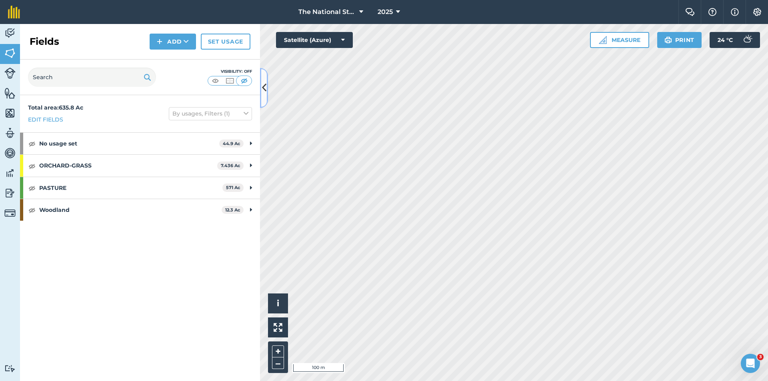
click at [263, 92] on icon at bounding box center [264, 88] width 4 height 14
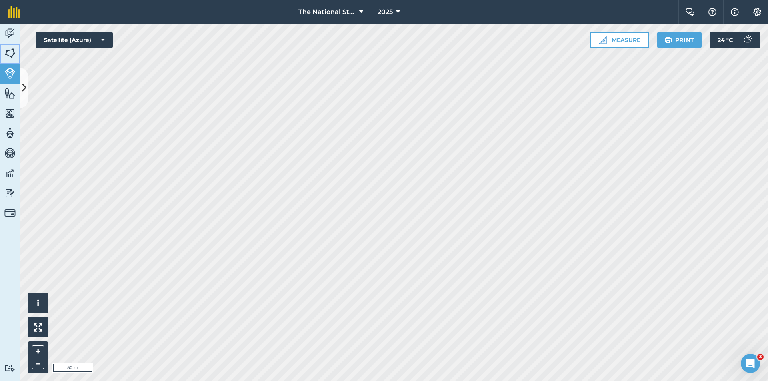
click at [11, 50] on img at bounding box center [9, 53] width 11 height 12
click at [10, 34] on img at bounding box center [9, 33] width 11 height 12
click at [9, 130] on img at bounding box center [9, 133] width 11 height 12
click at [11, 120] on link "Maps" at bounding box center [10, 114] width 20 height 20
click at [3, 91] on link "Features" at bounding box center [10, 94] width 20 height 20
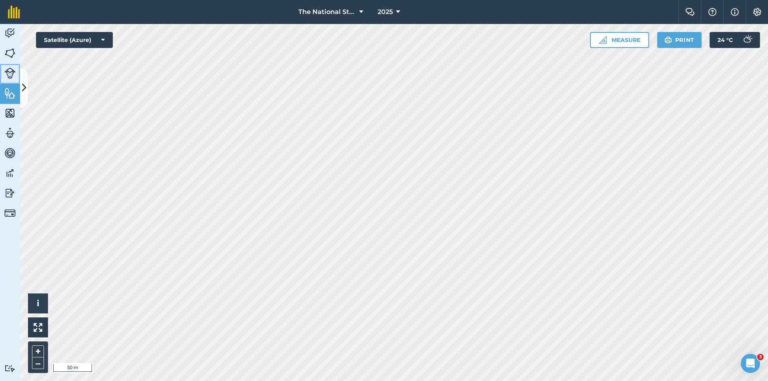
click at [10, 75] on img at bounding box center [9, 73] width 11 height 11
click at [10, 58] on img at bounding box center [9, 53] width 11 height 12
click at [26, 83] on button at bounding box center [24, 88] width 8 height 40
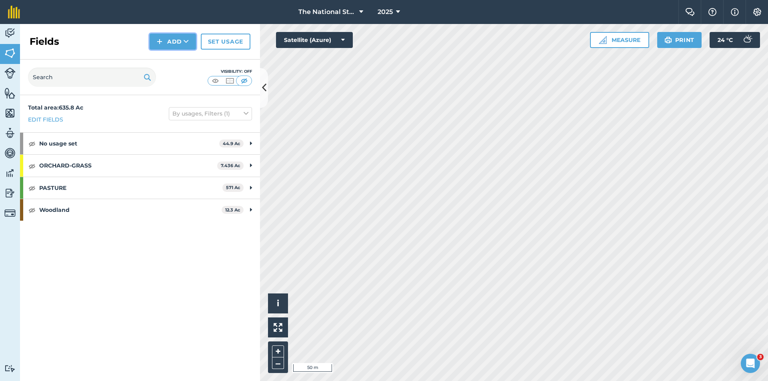
click at [184, 44] on icon at bounding box center [186, 42] width 5 height 8
click at [174, 59] on link "Draw" at bounding box center [173, 60] width 44 height 18
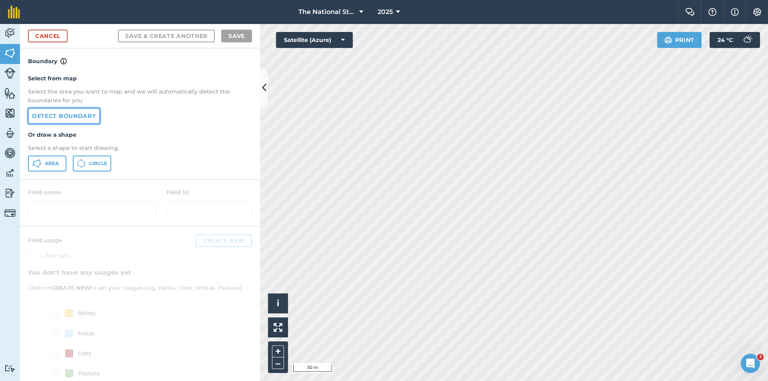
click at [60, 120] on link "Detect boundary" at bounding box center [64, 116] width 72 height 16
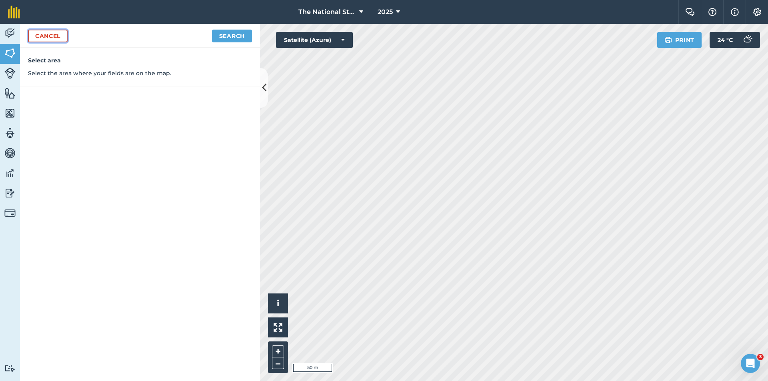
click at [47, 37] on link "Cancel" at bounding box center [48, 36] width 40 height 13
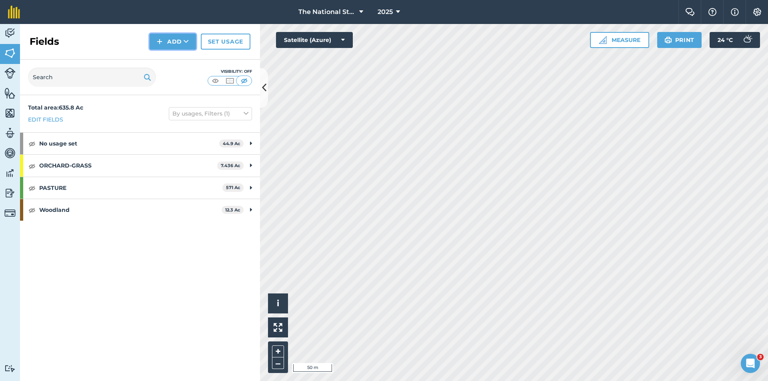
click at [160, 40] on img at bounding box center [160, 42] width 6 height 10
click at [175, 62] on link "Draw" at bounding box center [173, 60] width 44 height 18
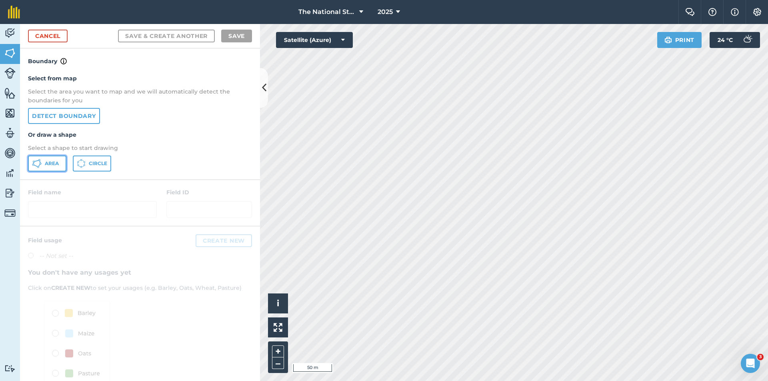
click at [59, 165] on button "Area" at bounding box center [47, 164] width 38 height 16
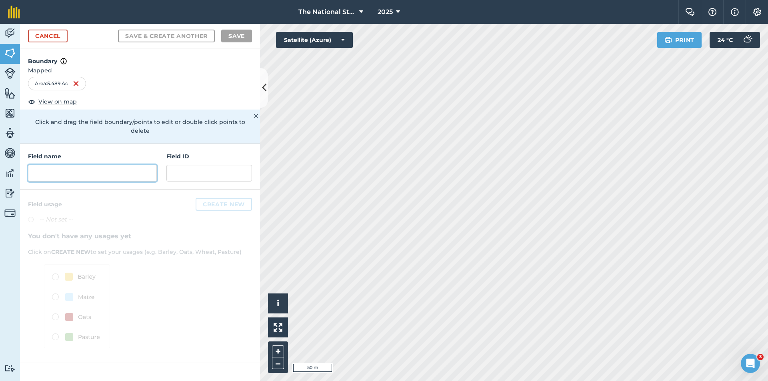
click at [86, 166] on input "text" at bounding box center [92, 173] width 129 height 17
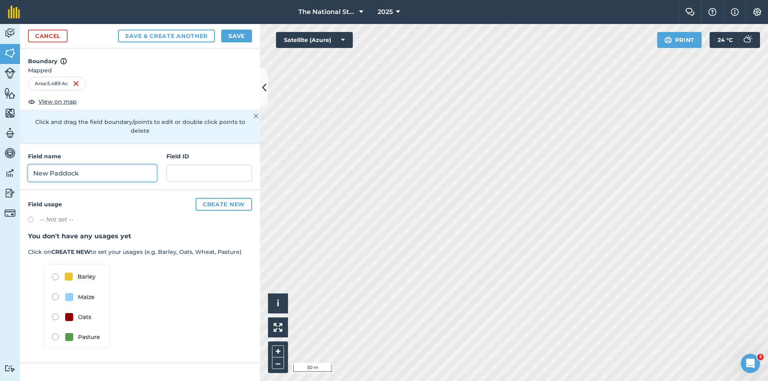
type input "New Paddock"
click at [235, 37] on button "Save" at bounding box center [236, 36] width 31 height 13
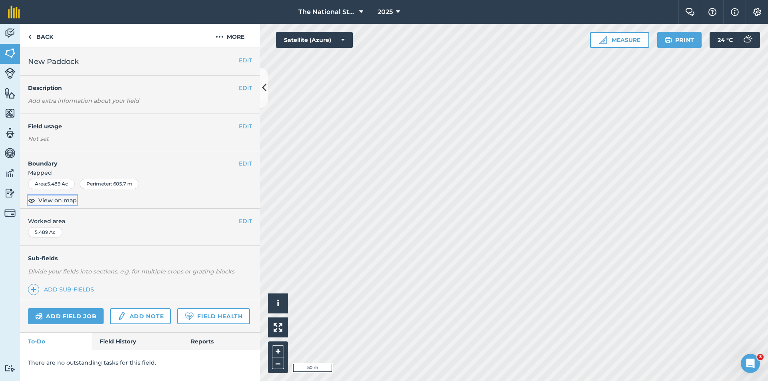
click at [50, 203] on span "View on map" at bounding box center [57, 200] width 38 height 9
click at [8, 31] on img at bounding box center [9, 33] width 11 height 12
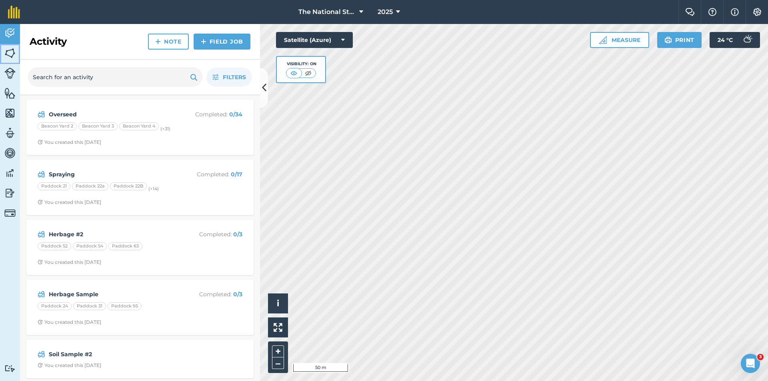
click at [14, 61] on link "Fields" at bounding box center [10, 54] width 20 height 20
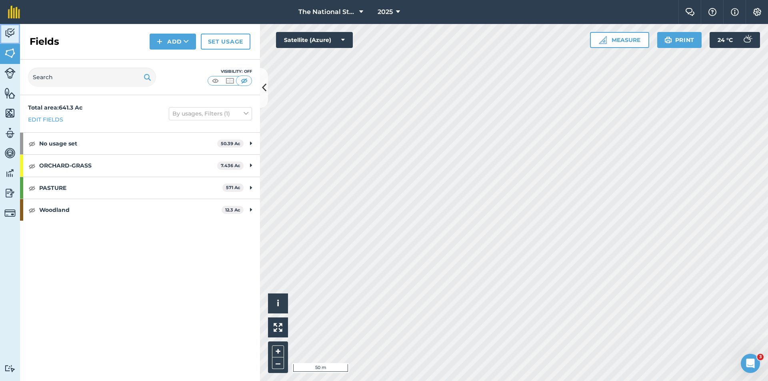
click at [8, 24] on link "Activity" at bounding box center [10, 34] width 20 height 20
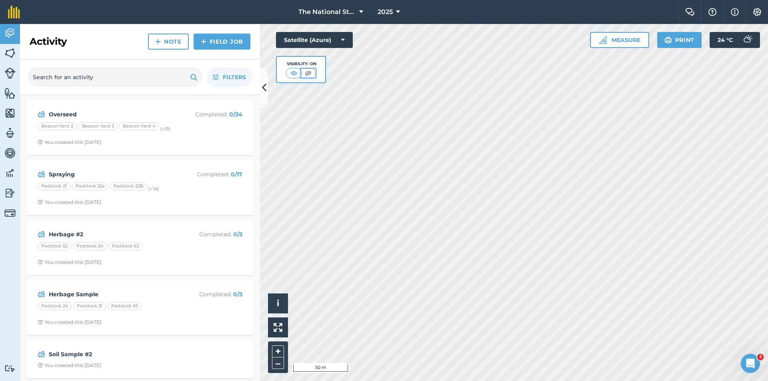
click at [306, 76] on img at bounding box center [308, 73] width 10 height 8
click at [295, 74] on img at bounding box center [294, 73] width 10 height 8
click at [9, 72] on img at bounding box center [9, 73] width 11 height 11
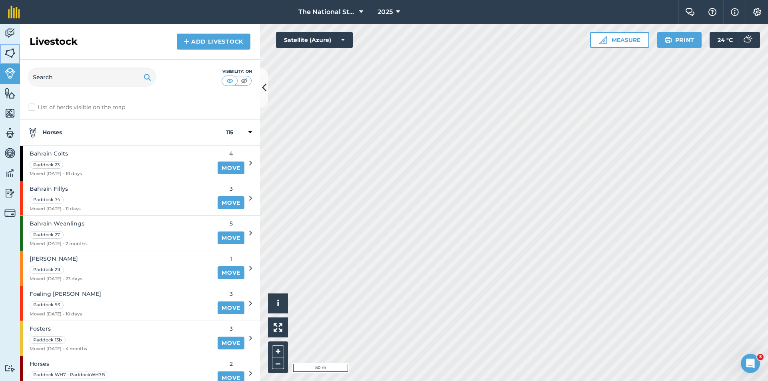
click at [8, 60] on link "Fields" at bounding box center [10, 54] width 20 height 20
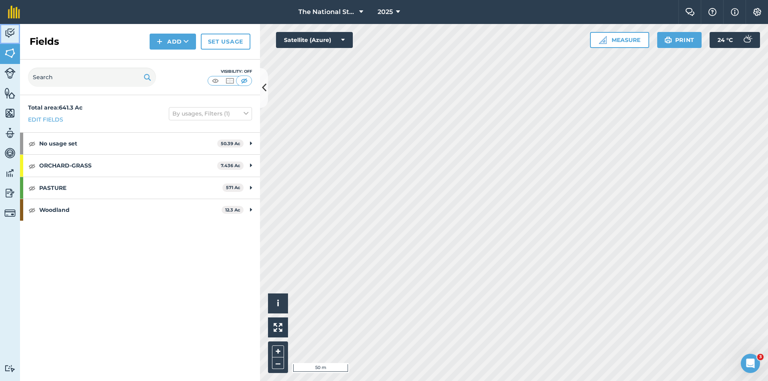
click at [9, 40] on link "Activity" at bounding box center [10, 34] width 20 height 20
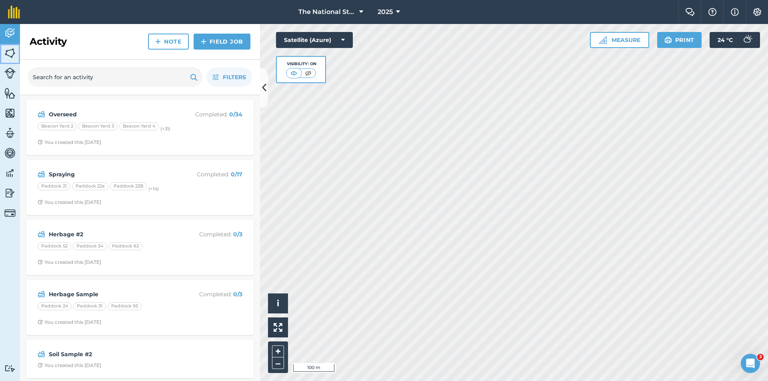
click at [11, 59] on link "Fields" at bounding box center [10, 54] width 20 height 20
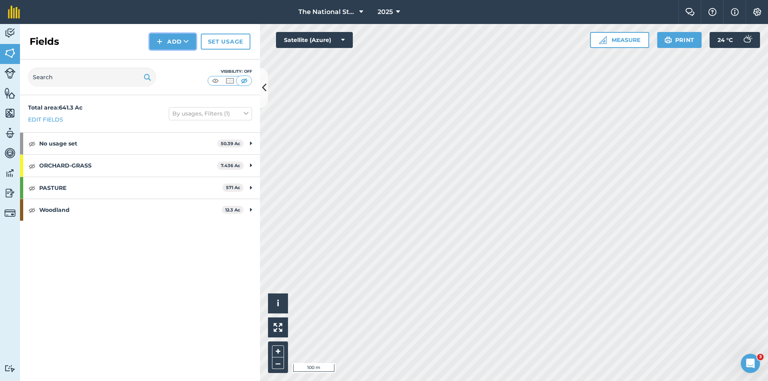
click at [160, 46] on img at bounding box center [160, 42] width 6 height 10
click at [170, 64] on link "Draw" at bounding box center [173, 60] width 44 height 18
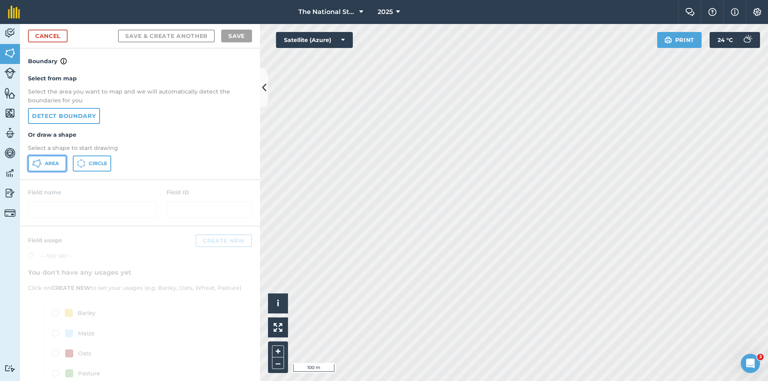
click at [55, 162] on span "Area" at bounding box center [52, 163] width 14 height 6
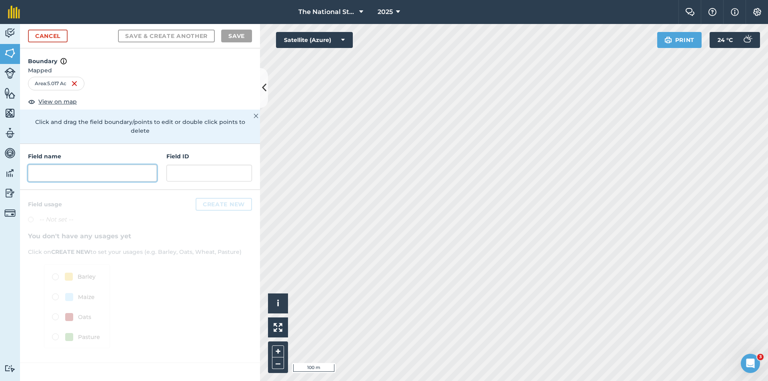
click at [62, 165] on input "text" at bounding box center [92, 173] width 129 height 17
click at [59, 170] on input "text" at bounding box center [92, 173] width 129 height 17
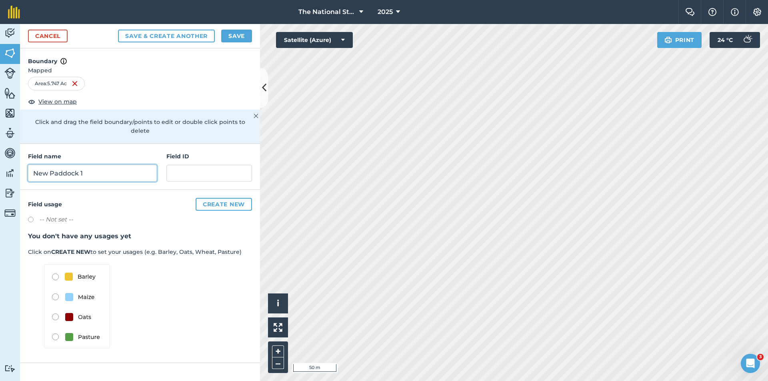
type input "New Paddock 1"
click at [191, 165] on input "text" at bounding box center [209, 173] width 86 height 17
click at [56, 329] on img at bounding box center [77, 306] width 66 height 84
click at [65, 330] on img at bounding box center [77, 306] width 66 height 84
click at [247, 198] on button "Create new" at bounding box center [224, 204] width 56 height 13
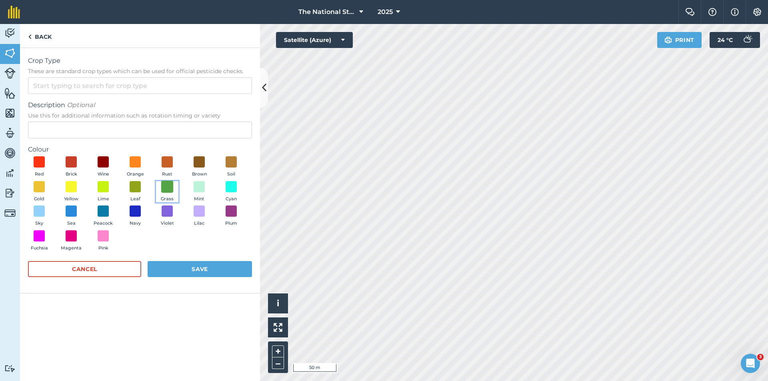
click at [171, 183] on span at bounding box center [167, 186] width 12 height 12
click at [175, 268] on button "Save" at bounding box center [200, 269] width 104 height 16
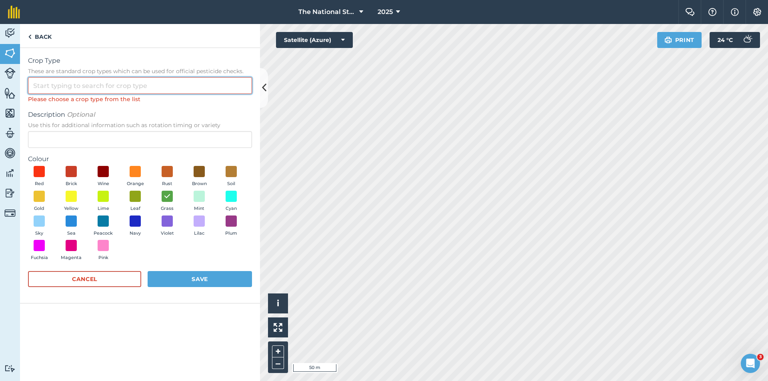
click at [84, 88] on input "Crop Type These are standard crop types which can be used for official pesticid…" at bounding box center [140, 85] width 224 height 17
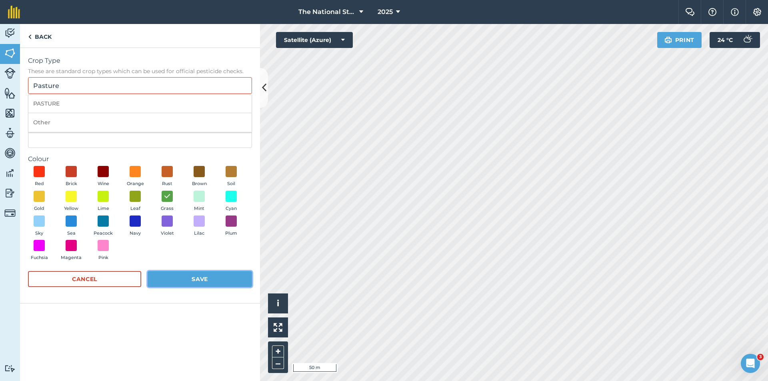
click at [205, 274] on button "Save" at bounding box center [200, 279] width 104 height 16
click at [78, 84] on input "Pasture" at bounding box center [140, 85] width 224 height 17
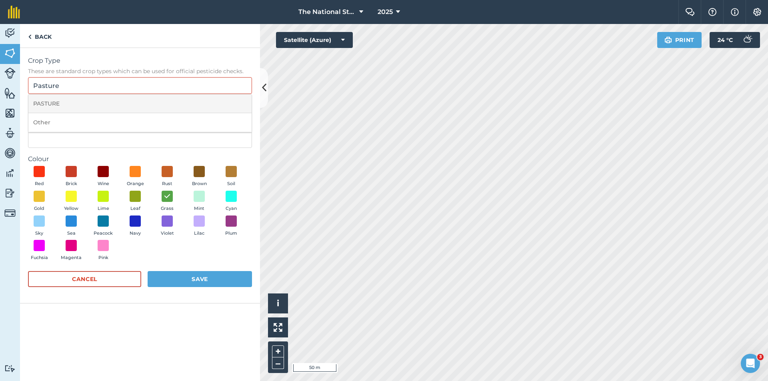
click at [66, 108] on li "PASTURE" at bounding box center [139, 103] width 223 height 19
type input "PASTURE"
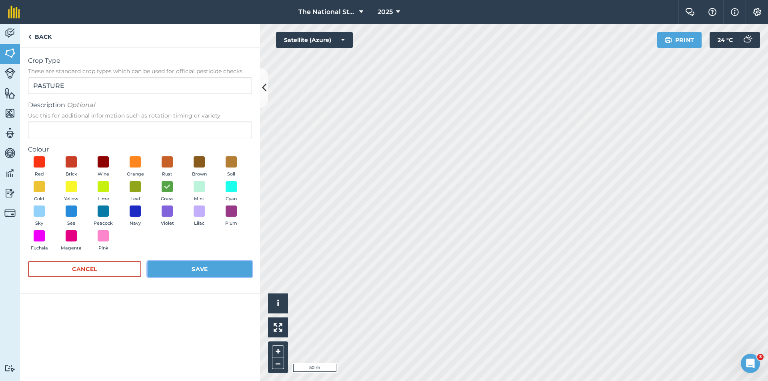
click at [192, 268] on button "Save" at bounding box center [200, 269] width 104 height 16
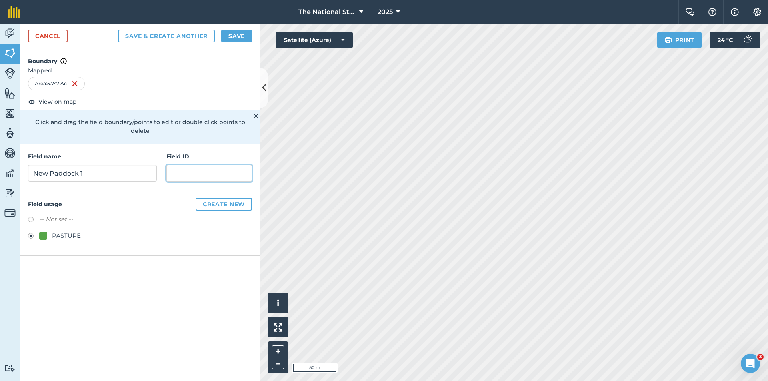
click at [190, 170] on input "text" at bounding box center [209, 173] width 86 height 17
type input "NP1"
click at [237, 34] on button "Save" at bounding box center [236, 36] width 31 height 13
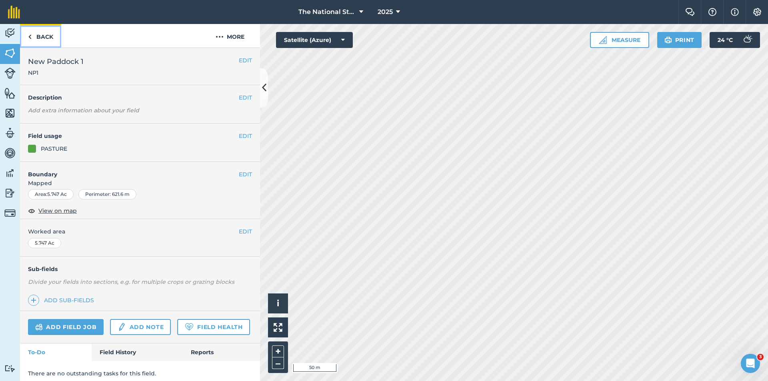
click at [50, 39] on link "Back" at bounding box center [40, 36] width 41 height 24
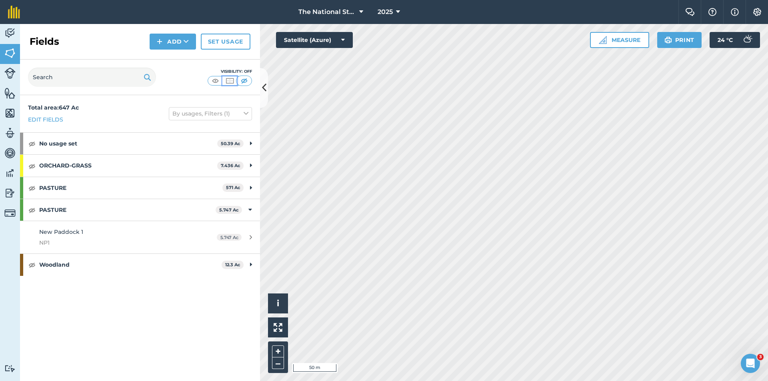
click at [232, 82] on img at bounding box center [230, 81] width 10 height 8
click at [211, 82] on img at bounding box center [215, 81] width 10 height 8
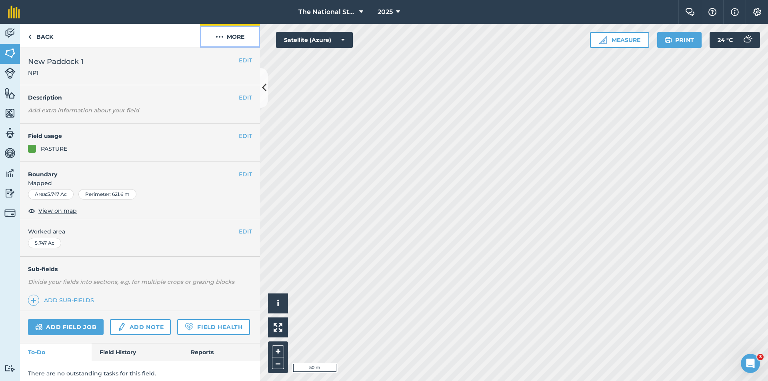
click at [224, 37] on button "More" at bounding box center [230, 36] width 60 height 24
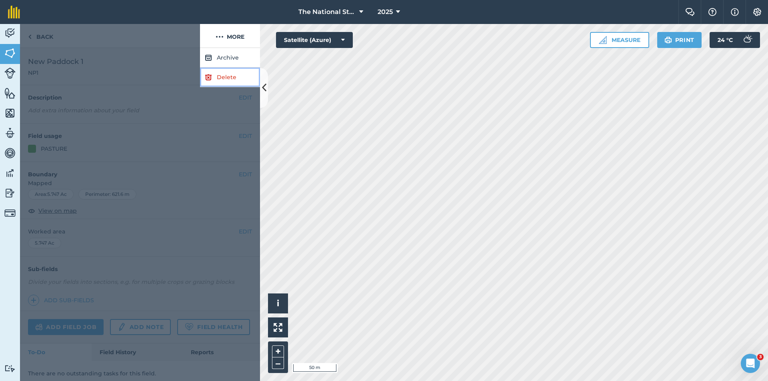
click at [225, 79] on link "Delete" at bounding box center [230, 78] width 60 height 20
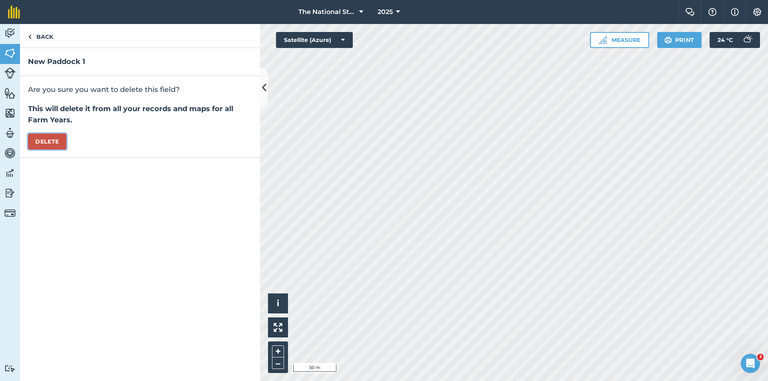
click at [40, 138] on button "Delete" at bounding box center [47, 142] width 38 height 16
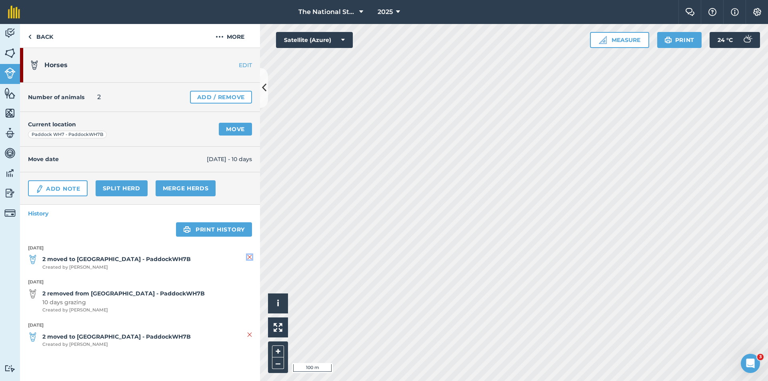
click at [250, 258] on img at bounding box center [249, 257] width 5 height 10
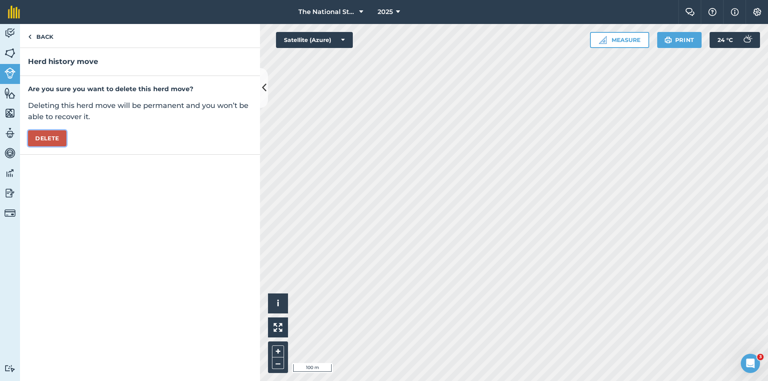
click at [39, 135] on button "Delete" at bounding box center [47, 138] width 38 height 16
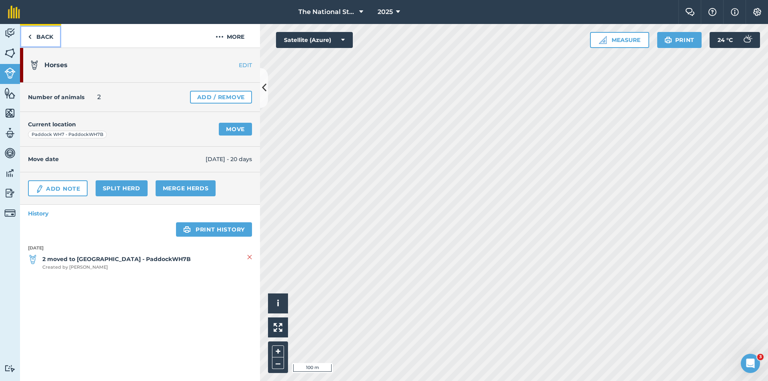
click at [41, 40] on link "Back" at bounding box center [40, 36] width 41 height 24
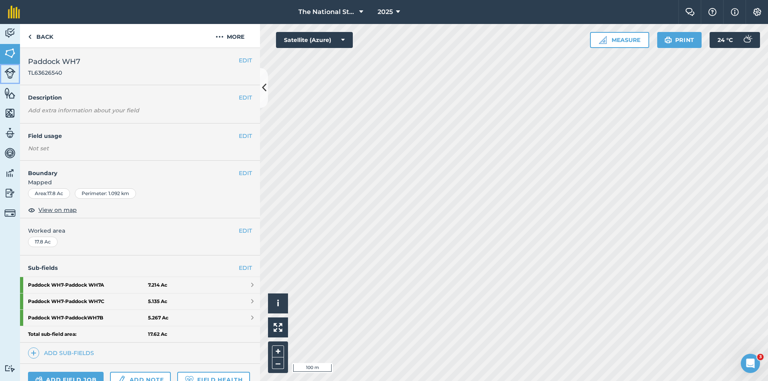
click at [7, 76] on img at bounding box center [9, 73] width 11 height 11
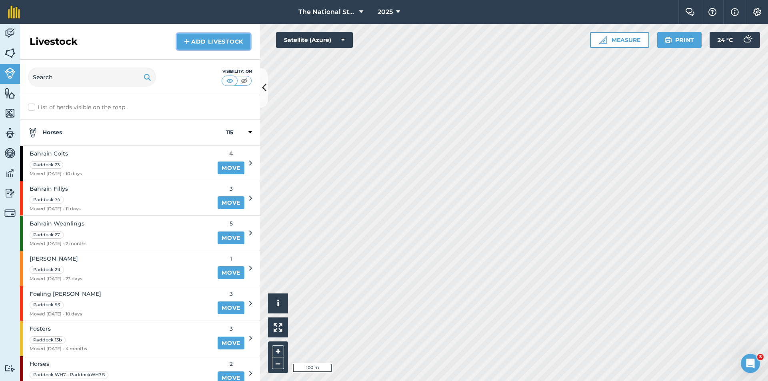
click at [237, 40] on link "Add Livestock" at bounding box center [214, 42] width 74 height 16
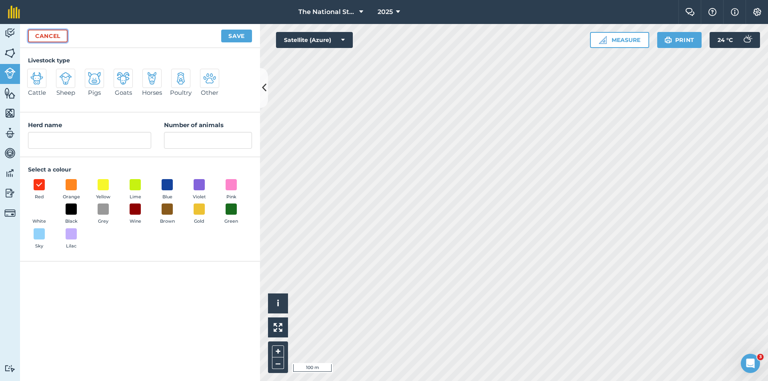
click at [34, 37] on link "Cancel" at bounding box center [48, 36] width 40 height 13
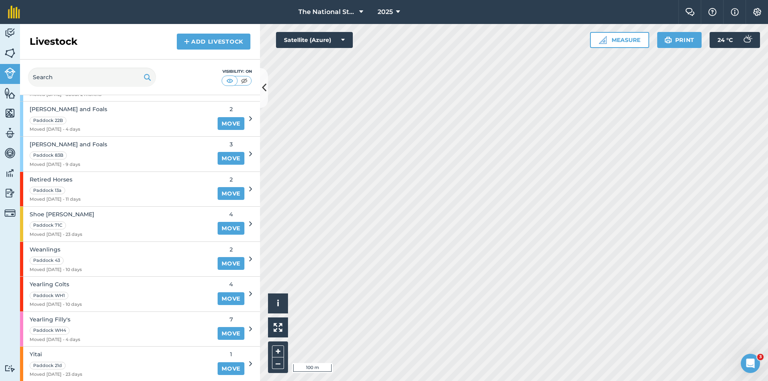
scroll to position [848, 0]
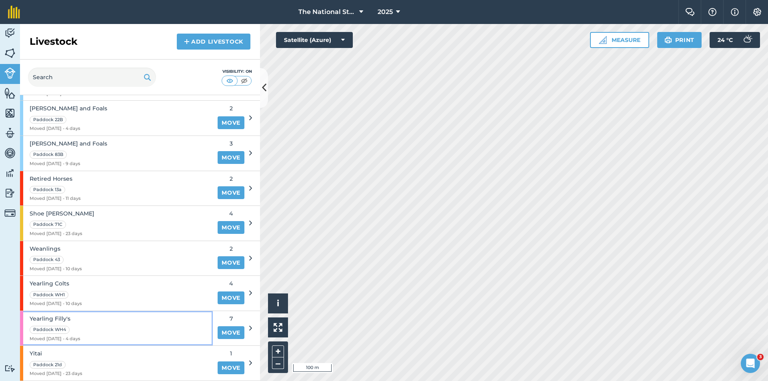
click at [103, 328] on div "Yearling Filly's Paddock WH4 Moved [DATE] - 4 days" at bounding box center [116, 328] width 193 height 35
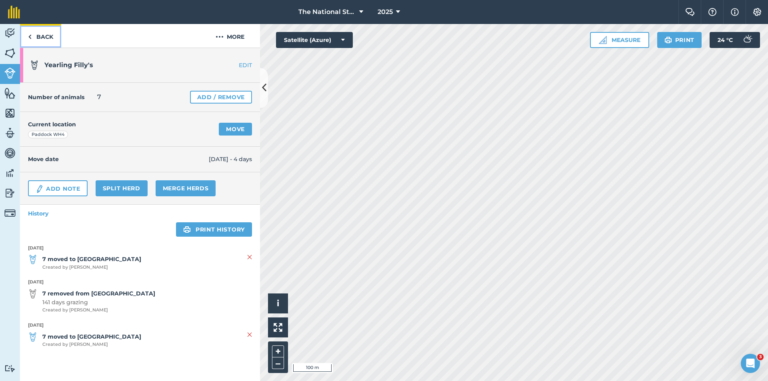
click at [46, 40] on link "Back" at bounding box center [40, 36] width 41 height 24
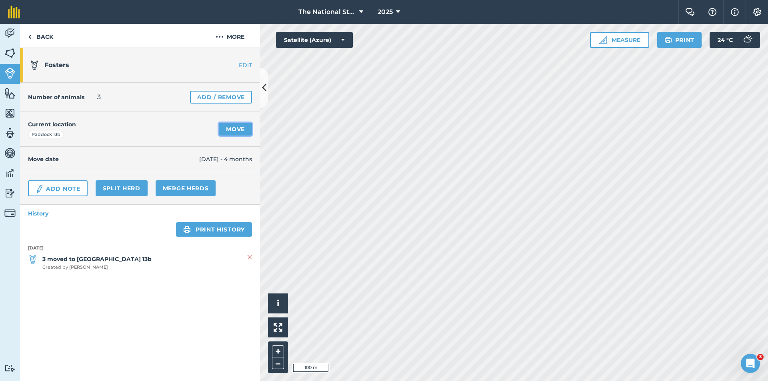
click at [225, 128] on link "Move" at bounding box center [235, 129] width 33 height 13
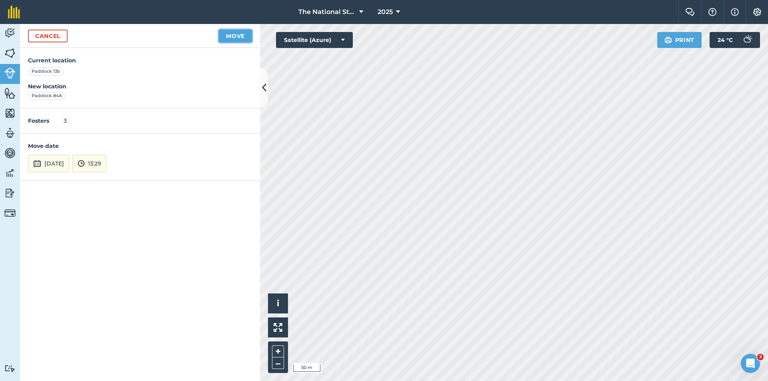
click at [233, 39] on button "Move" at bounding box center [235, 36] width 33 height 13
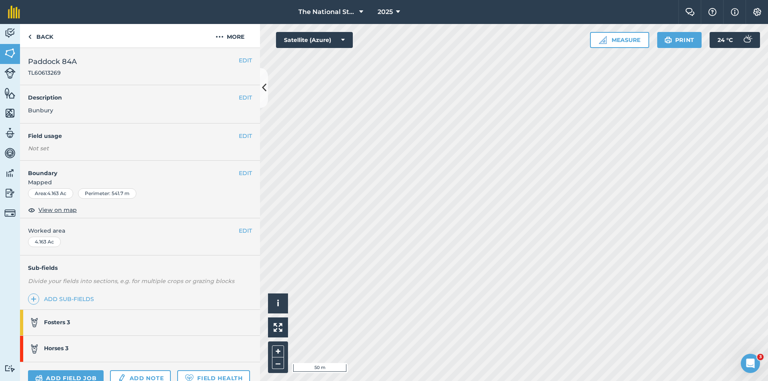
click at [106, 349] on link "Horses 3" at bounding box center [136, 349] width 232 height 26
click at [57, 345] on strong "Horses 3" at bounding box center [56, 348] width 24 height 7
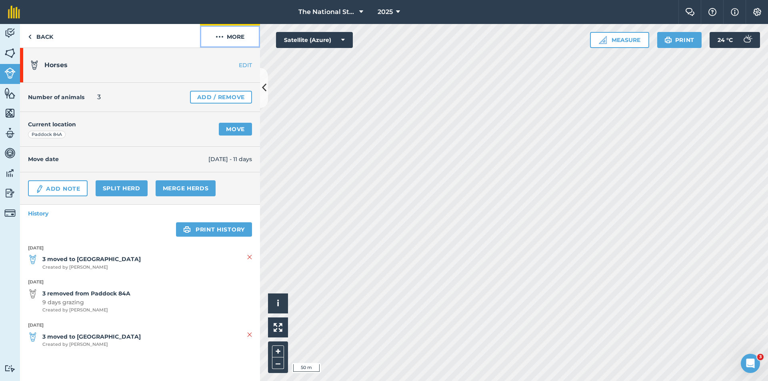
click at [228, 37] on button "More" at bounding box center [230, 36] width 60 height 24
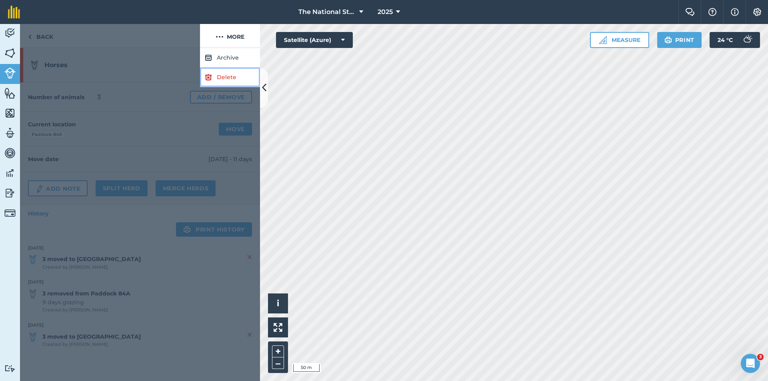
click at [219, 77] on link "Delete" at bounding box center [230, 78] width 60 height 20
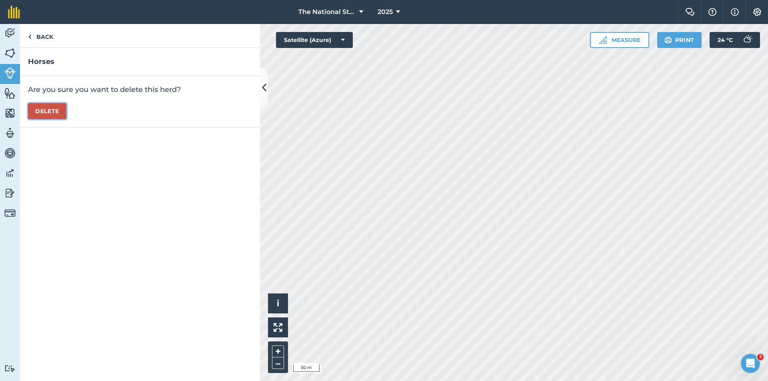
click at [45, 112] on button "Delete" at bounding box center [47, 111] width 38 height 16
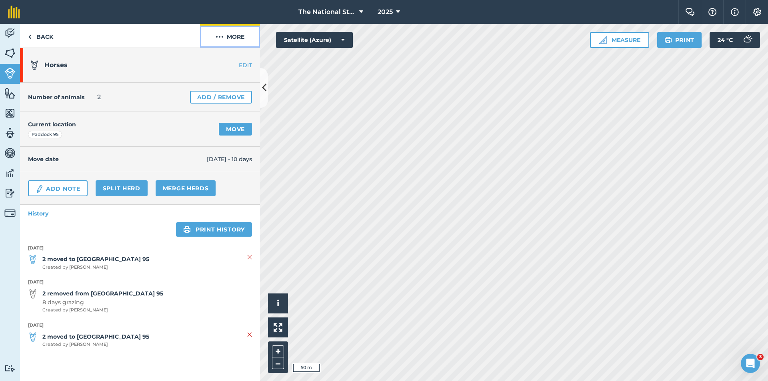
click at [227, 36] on button "More" at bounding box center [230, 36] width 60 height 24
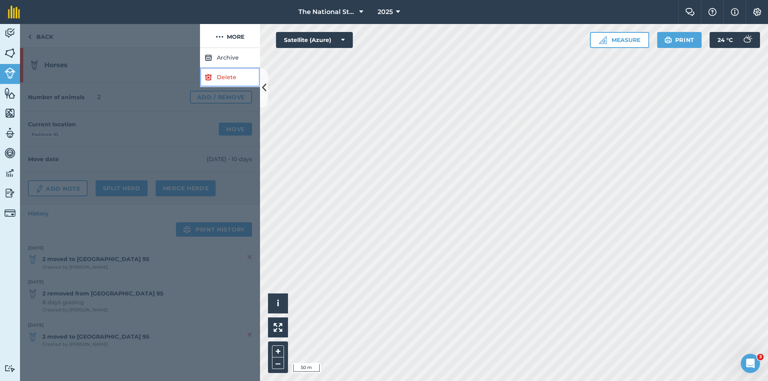
click at [218, 74] on link "Delete" at bounding box center [230, 78] width 60 height 20
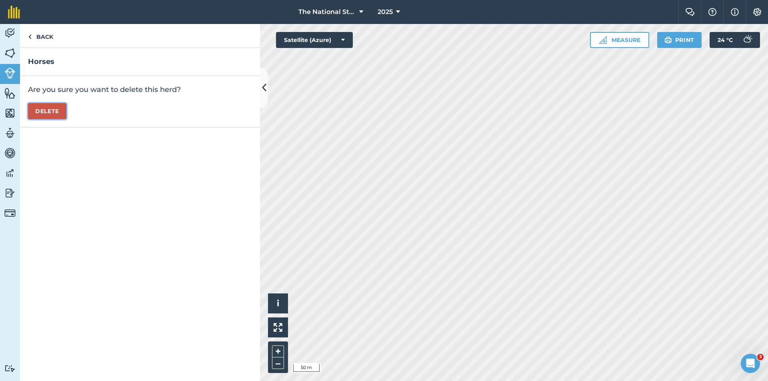
click at [48, 115] on button "Delete" at bounding box center [47, 111] width 38 height 16
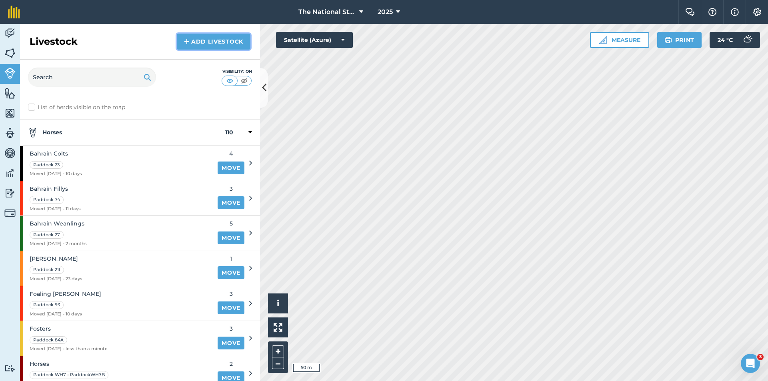
click at [205, 45] on link "Add Livestock" at bounding box center [214, 42] width 74 height 16
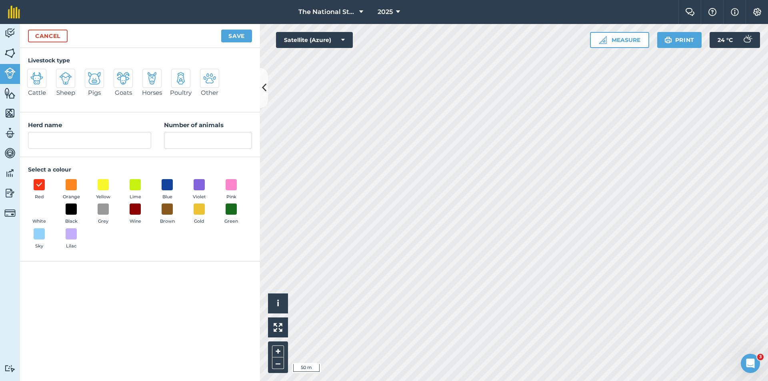
click at [152, 80] on img at bounding box center [152, 78] width 13 height 13
click at [148, 74] on input "Horses" at bounding box center [145, 71] width 5 height 5
radio input "true"
click at [80, 139] on input "Horses" at bounding box center [89, 140] width 123 height 17
type input "H"
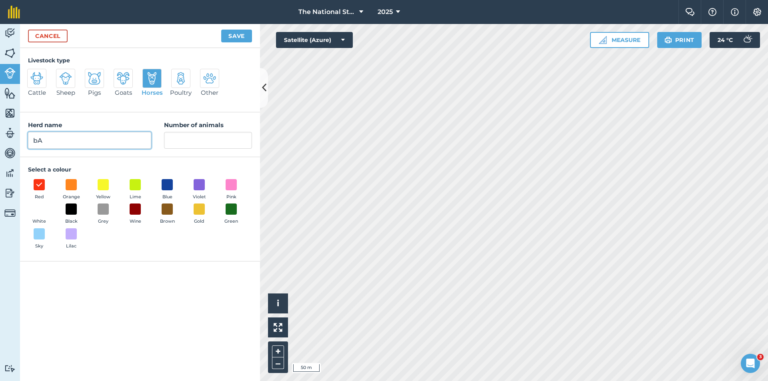
type input "b"
type input "Barren [PERSON_NAME]"
click at [176, 137] on input "Number of animals" at bounding box center [208, 140] width 88 height 17
type input "6"
click at [237, 36] on button "Save" at bounding box center [236, 36] width 31 height 13
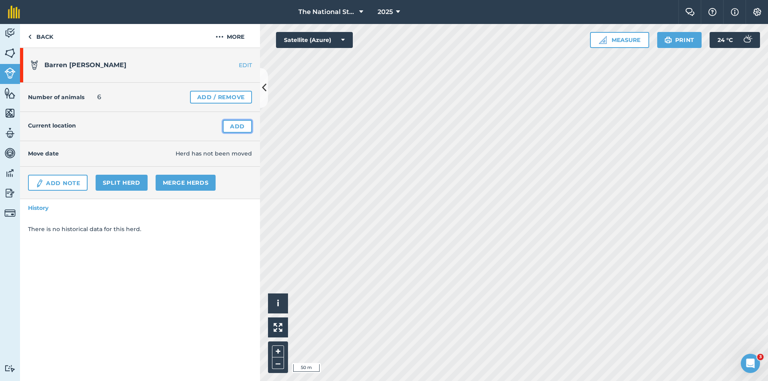
click at [244, 126] on link "Add" at bounding box center [237, 126] width 29 height 13
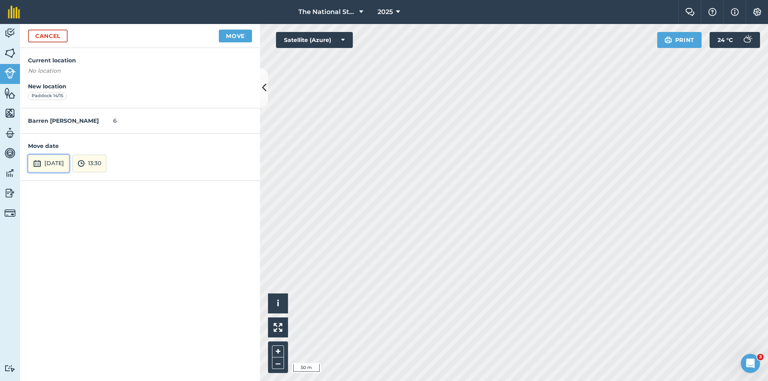
click at [68, 162] on button "[DATE]" at bounding box center [48, 164] width 41 height 18
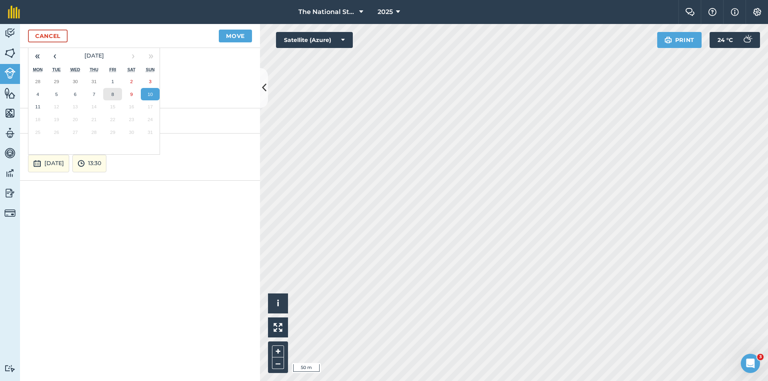
click at [111, 98] on button "8" at bounding box center [112, 94] width 19 height 13
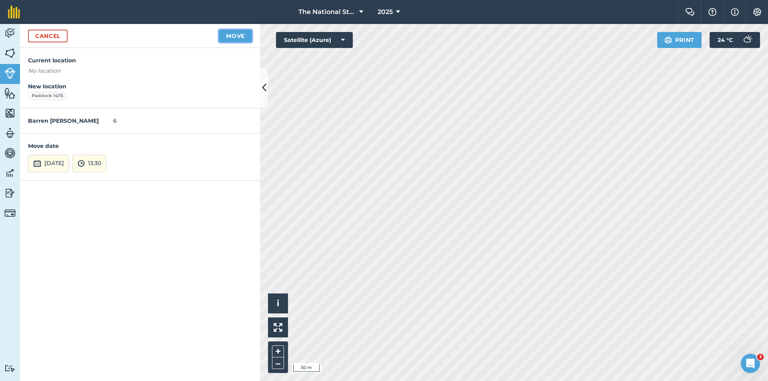
click at [237, 38] on button "Move" at bounding box center [235, 36] width 33 height 13
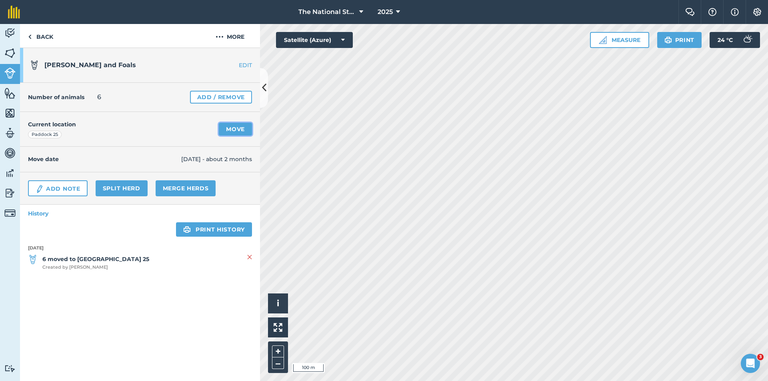
click at [228, 132] on link "Move" at bounding box center [235, 129] width 33 height 13
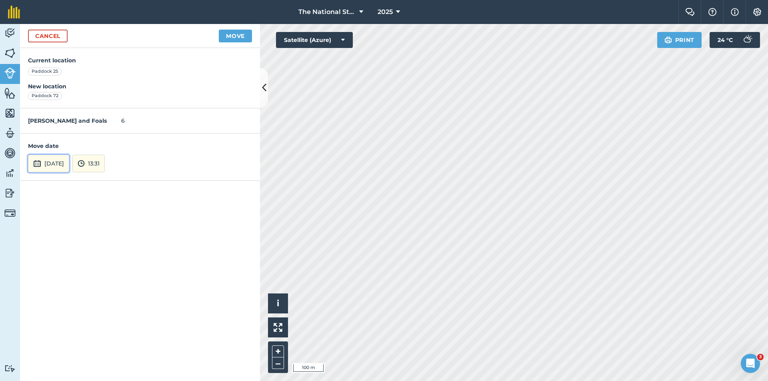
click at [43, 168] on button "[DATE]" at bounding box center [48, 164] width 41 height 18
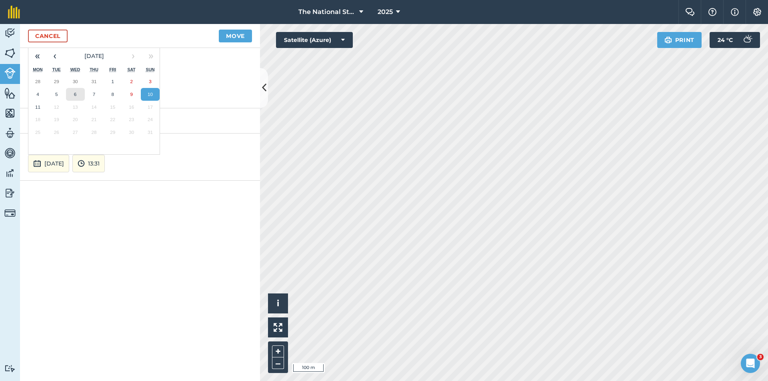
click at [74, 95] on abbr "6" at bounding box center [75, 94] width 2 height 5
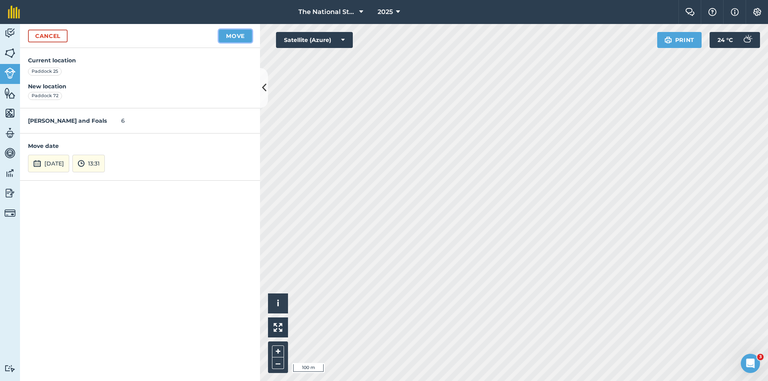
click at [233, 39] on button "Move" at bounding box center [235, 36] width 33 height 13
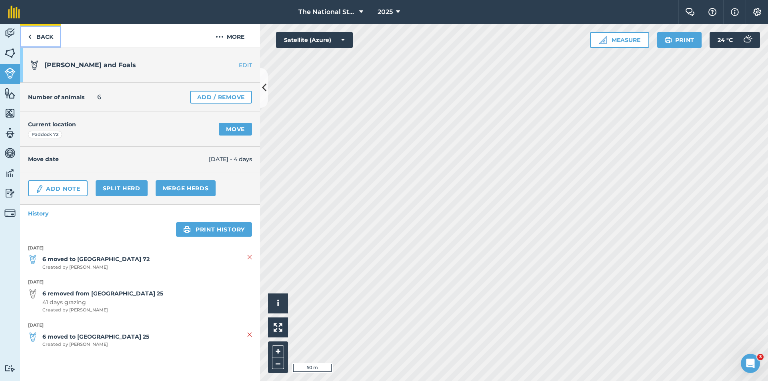
click at [44, 34] on link "Back" at bounding box center [40, 36] width 41 height 24
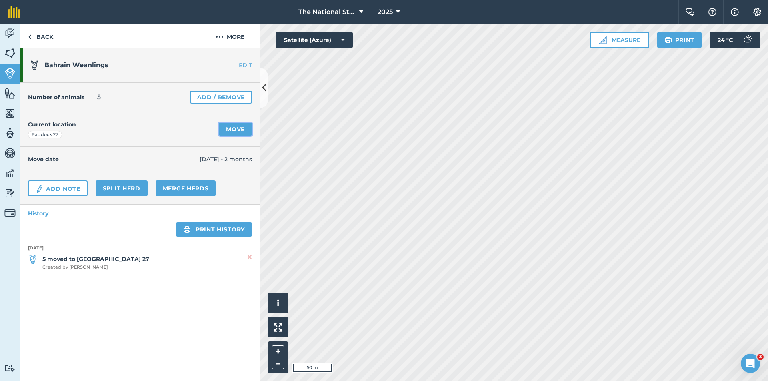
click at [237, 132] on link "Move" at bounding box center [235, 129] width 33 height 13
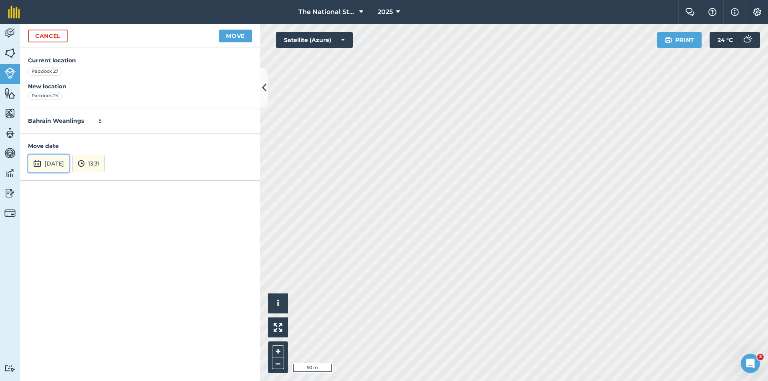
click at [64, 156] on button "[DATE]" at bounding box center [48, 164] width 41 height 18
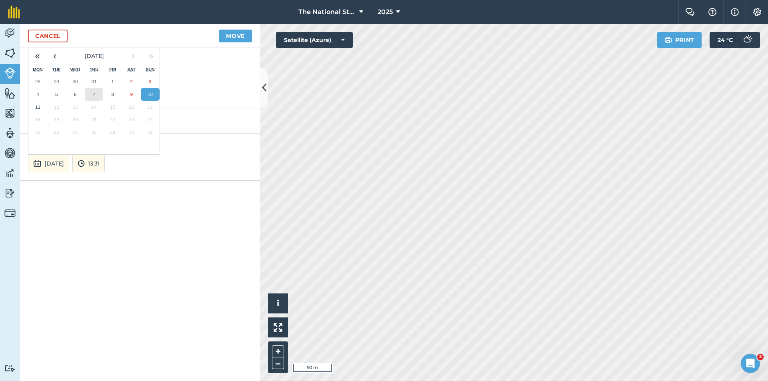
click at [99, 94] on button "7" at bounding box center [94, 94] width 19 height 13
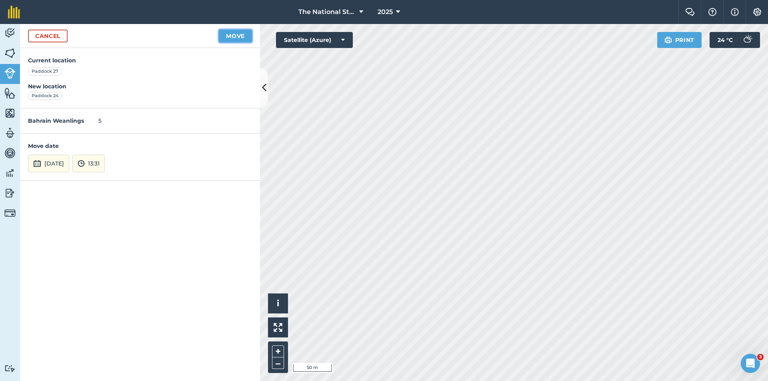
click at [236, 40] on button "Move" at bounding box center [235, 36] width 33 height 13
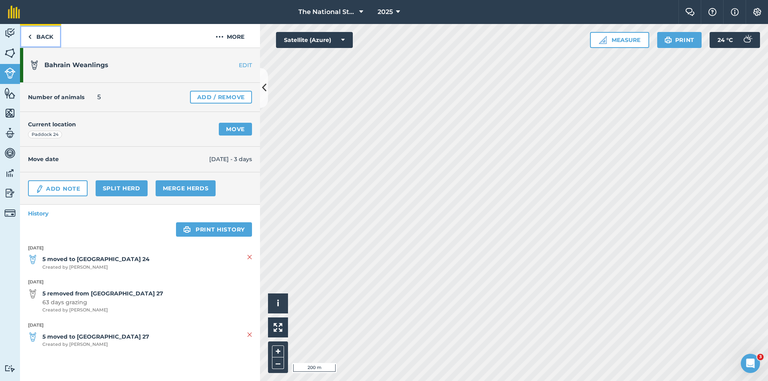
click at [34, 35] on link "Back" at bounding box center [40, 36] width 41 height 24
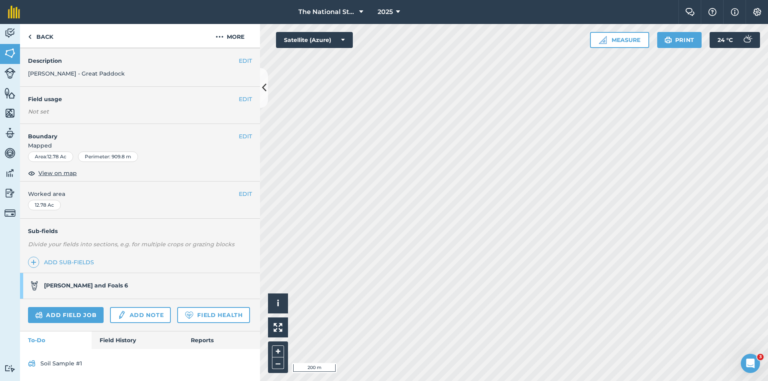
scroll to position [59, 0]
click at [44, 36] on link "Back" at bounding box center [40, 36] width 41 height 24
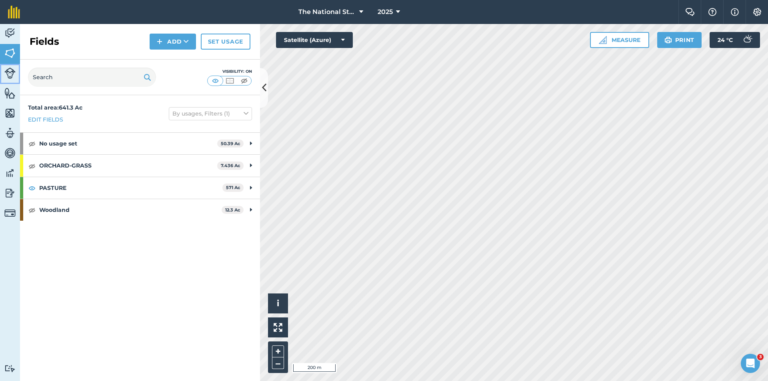
click at [9, 71] on img at bounding box center [9, 73] width 11 height 11
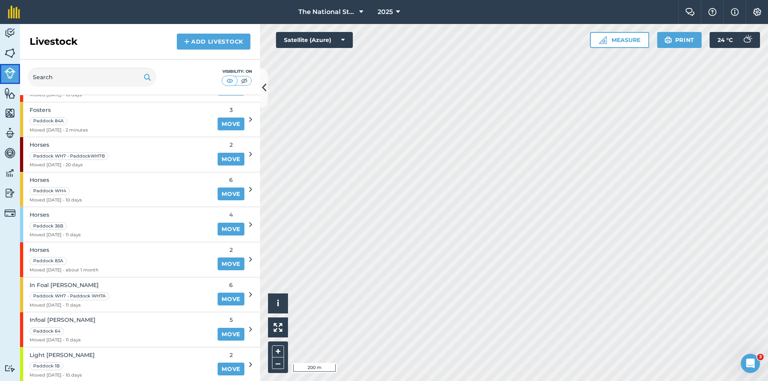
scroll to position [259, 0]
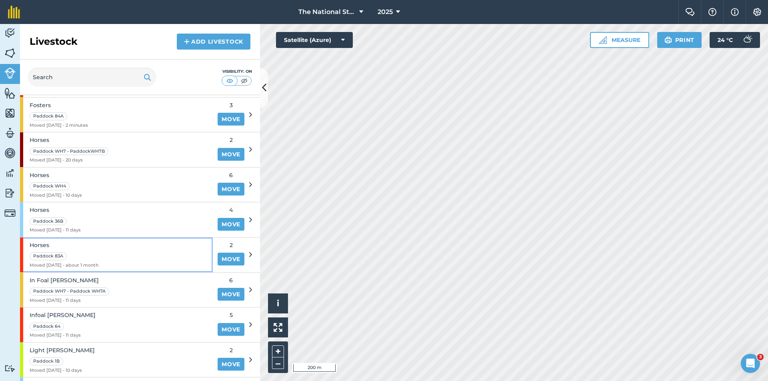
click at [119, 249] on div "Horses Paddock 83A Moved [DATE] - about 1 month" at bounding box center [116, 255] width 193 height 35
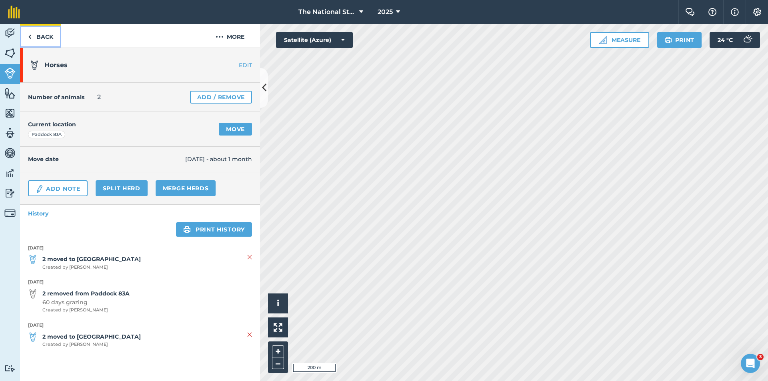
click at [53, 43] on link "Back" at bounding box center [40, 36] width 41 height 24
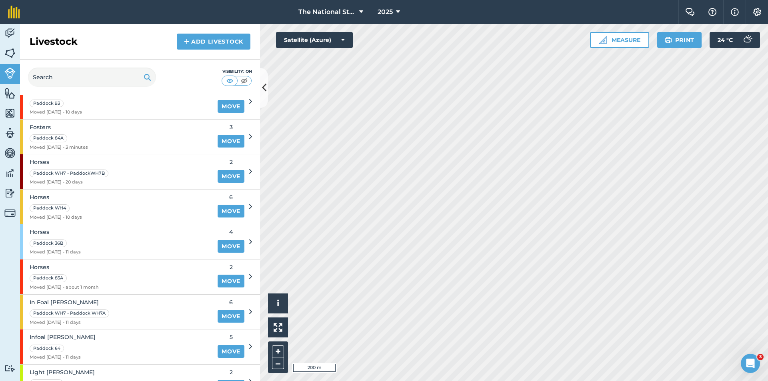
scroll to position [320, 0]
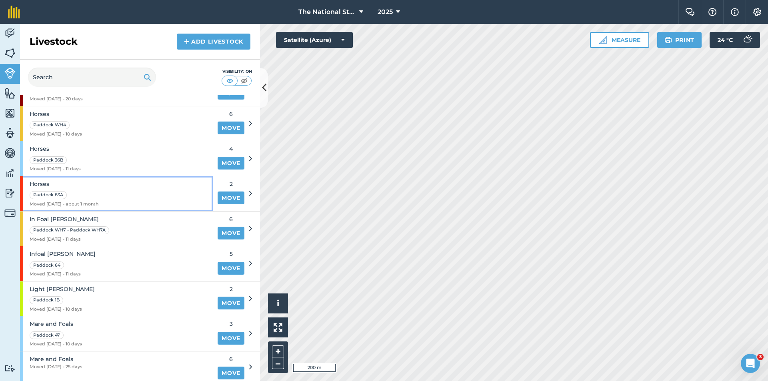
click at [102, 188] on div "Horses Paddock 83A Moved [DATE] - about 1 month" at bounding box center [116, 193] width 193 height 35
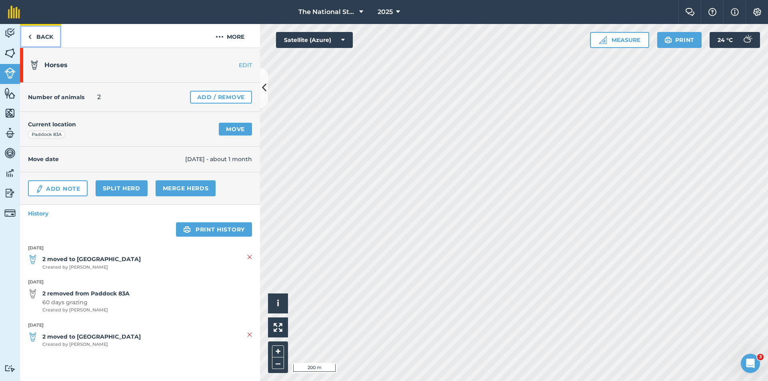
click at [49, 31] on link "Back" at bounding box center [40, 36] width 41 height 24
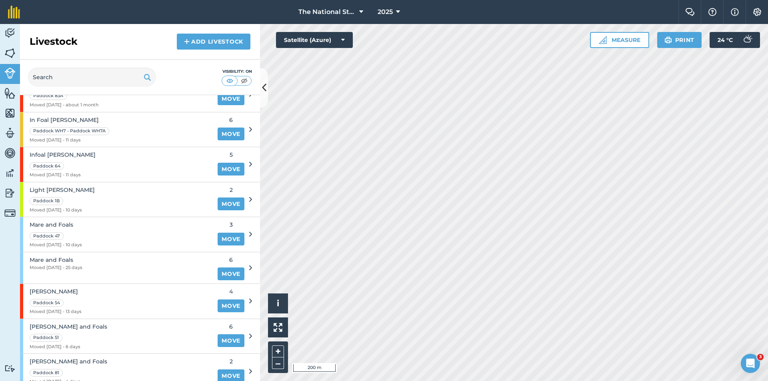
scroll to position [440, 0]
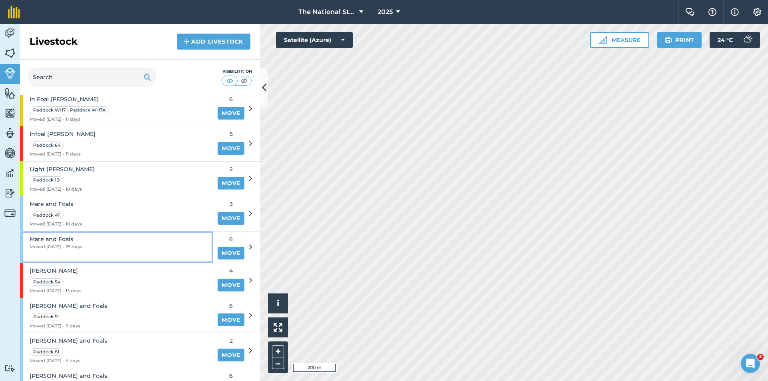
click at [117, 245] on div "Mare and Foals Moved [DATE] - 25 days" at bounding box center [116, 247] width 193 height 31
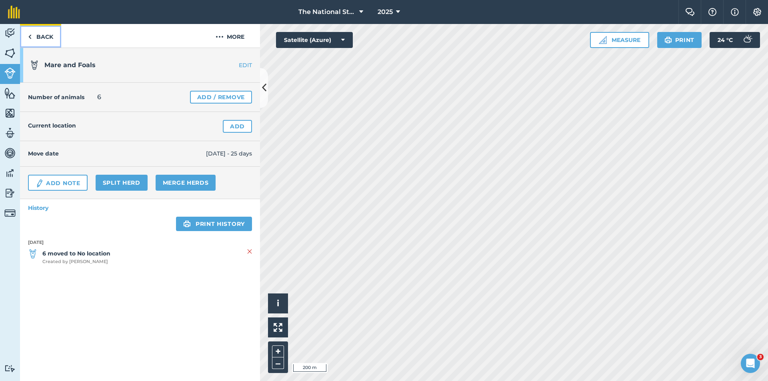
click at [49, 40] on link "Back" at bounding box center [40, 36] width 41 height 24
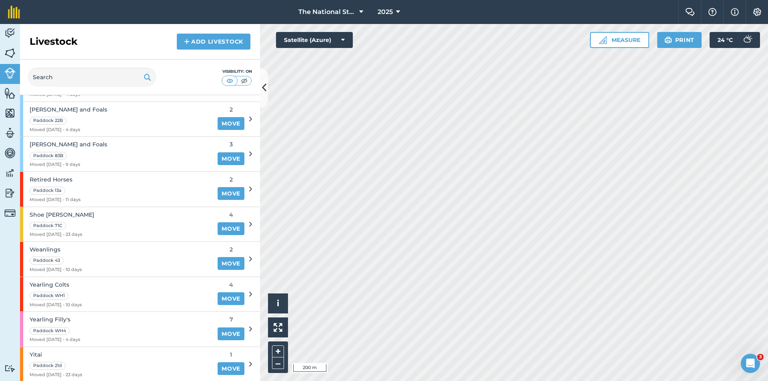
scroll to position [812, 0]
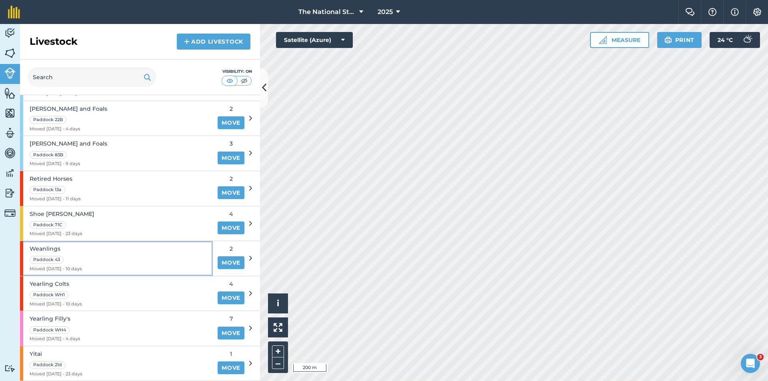
click at [105, 256] on div "Weanlings Paddock 43 Moved [DATE] - 10 days" at bounding box center [116, 258] width 193 height 35
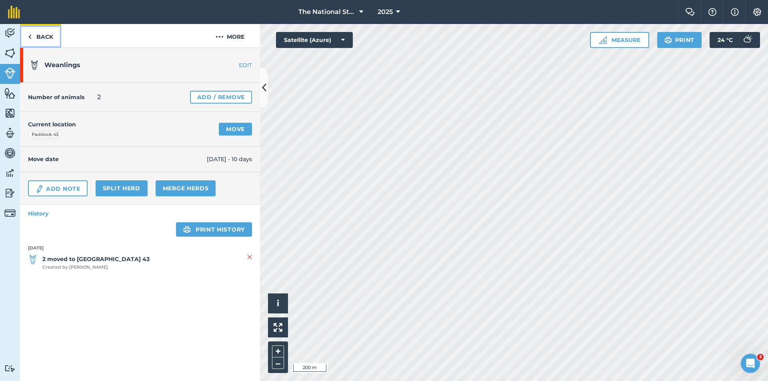
click at [46, 43] on link "Back" at bounding box center [40, 36] width 41 height 24
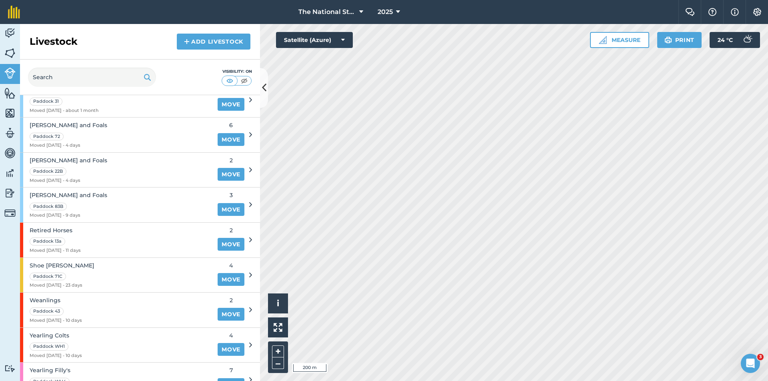
scroll to position [812, 0]
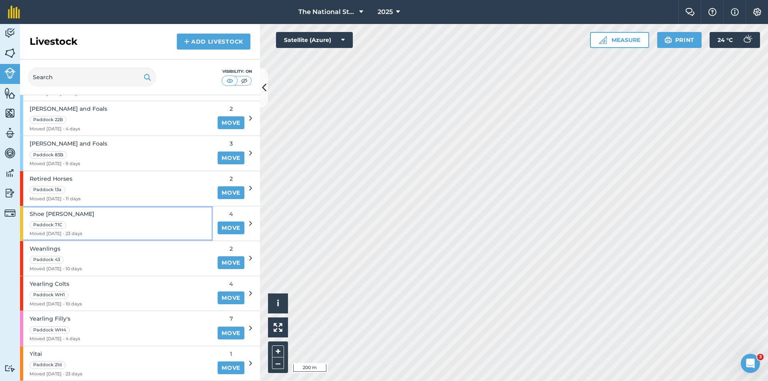
click at [115, 229] on div "Shoe [PERSON_NAME] [PERSON_NAME] 71C Moved [DATE] - 23 days" at bounding box center [116, 223] width 193 height 35
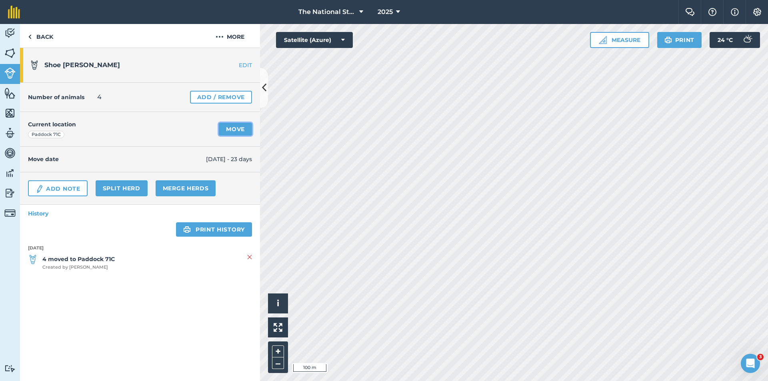
click at [224, 128] on link "Move" at bounding box center [235, 129] width 33 height 13
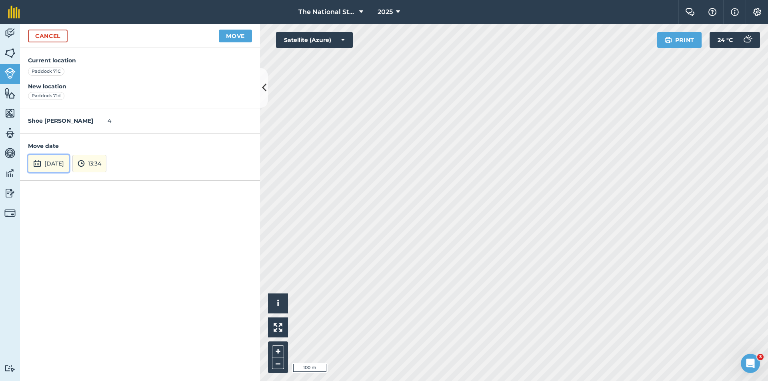
click at [59, 162] on button "[DATE]" at bounding box center [48, 164] width 41 height 18
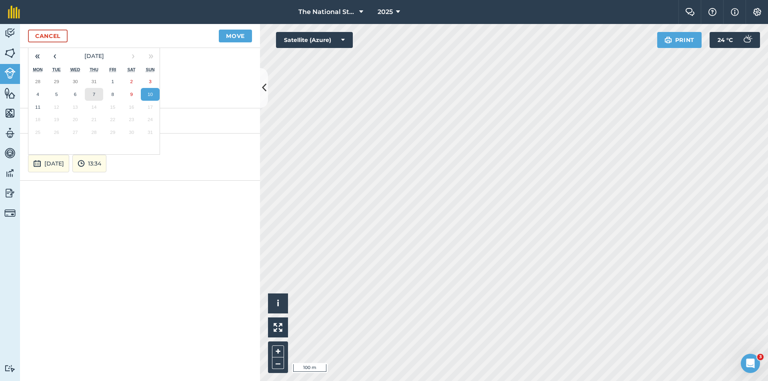
click at [97, 93] on button "7" at bounding box center [94, 94] width 19 height 13
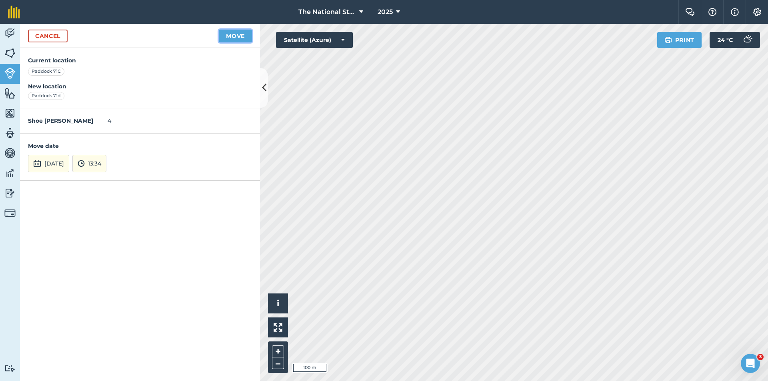
click at [241, 36] on button "Move" at bounding box center [235, 36] width 33 height 13
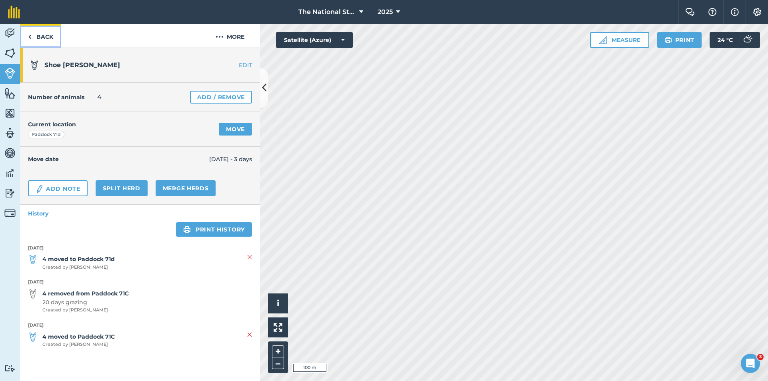
click at [49, 36] on link "Back" at bounding box center [40, 36] width 41 height 24
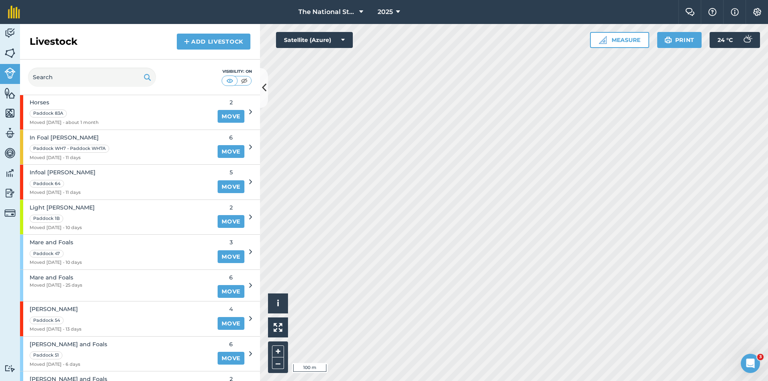
scroll to position [440, 0]
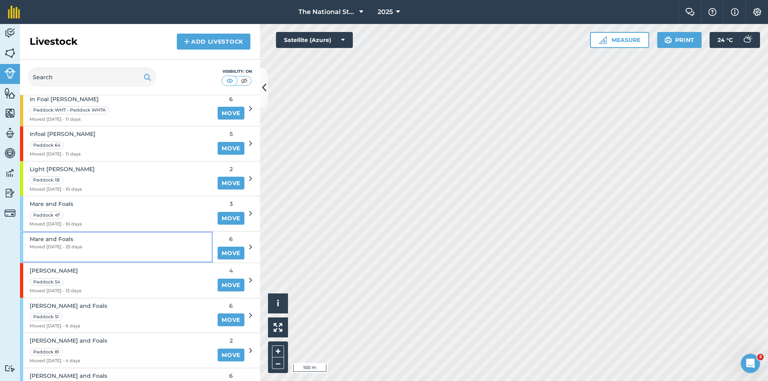
click at [109, 244] on div "Mare and Foals Moved [DATE] - 25 days" at bounding box center [116, 247] width 193 height 31
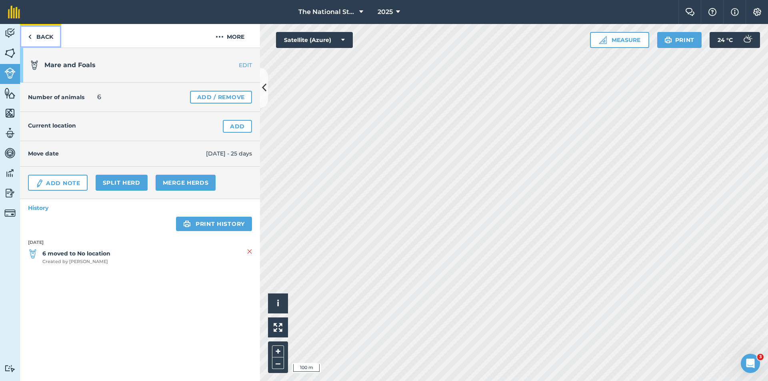
click at [50, 40] on link "Back" at bounding box center [40, 36] width 41 height 24
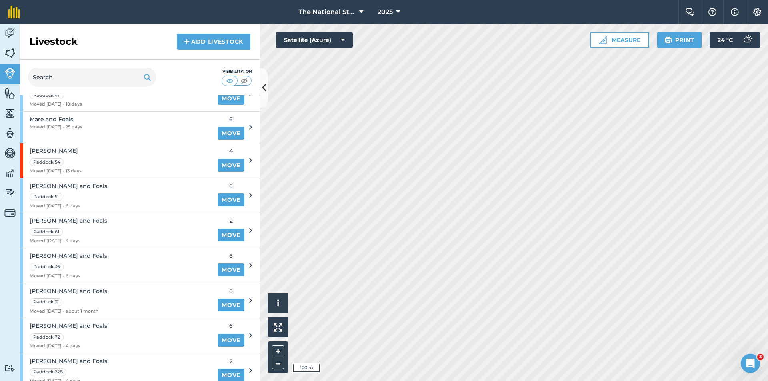
scroll to position [680, 0]
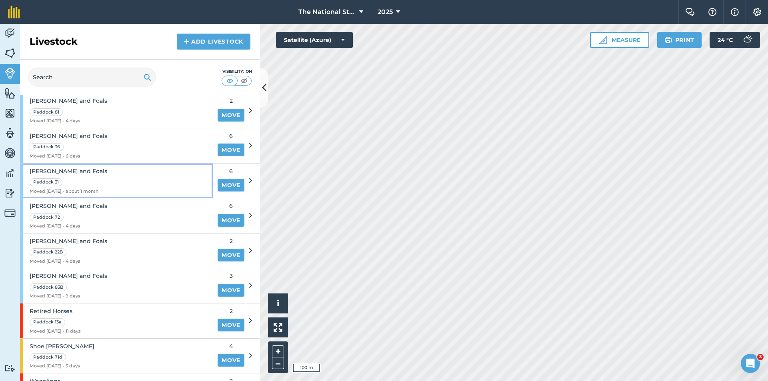
click at [120, 178] on div "[PERSON_NAME] and Foals Paddock 31 Moved [DATE] - about 1 month" at bounding box center [116, 181] width 193 height 35
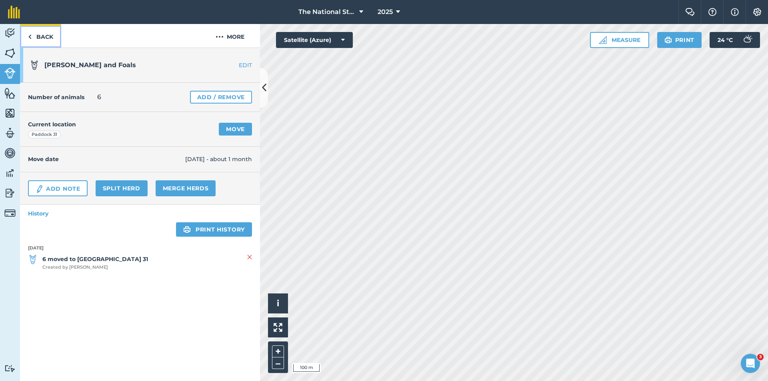
click at [41, 40] on link "Back" at bounding box center [40, 36] width 41 height 24
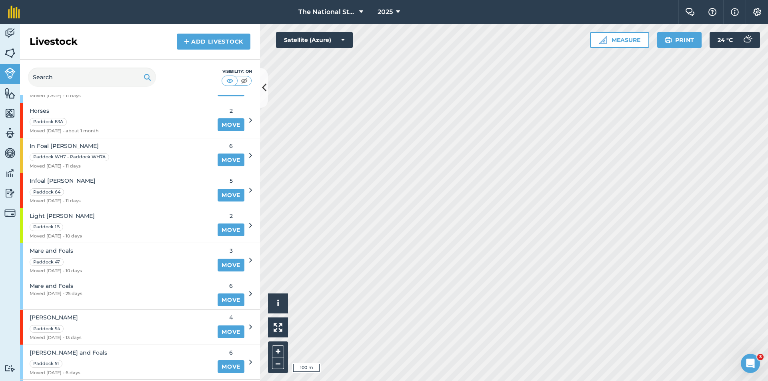
scroll to position [414, 0]
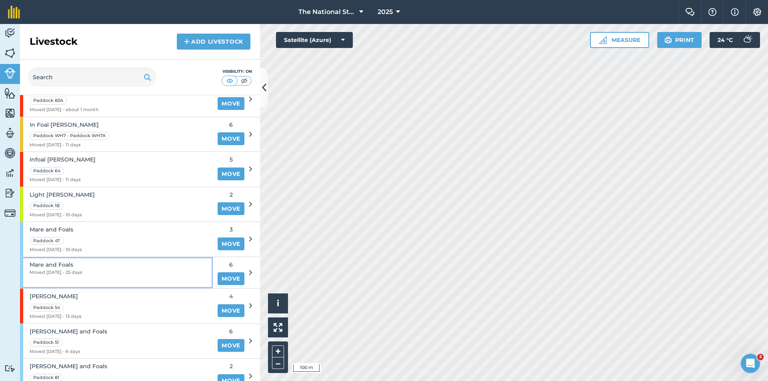
click at [117, 267] on div "Mare and Foals Moved [DATE] - 25 days" at bounding box center [116, 272] width 193 height 31
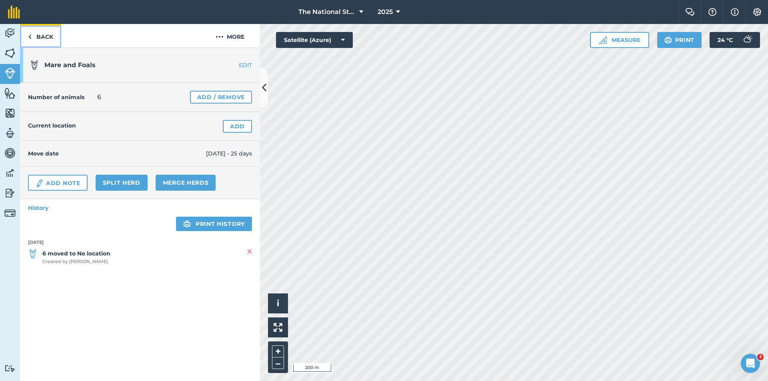
click at [48, 42] on link "Back" at bounding box center [40, 36] width 41 height 24
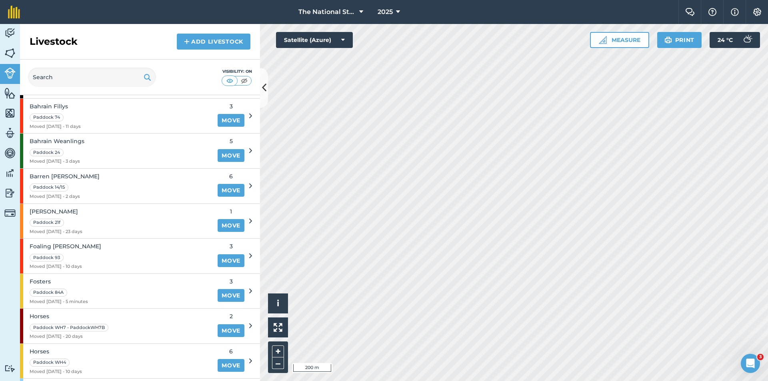
scroll to position [81, 0]
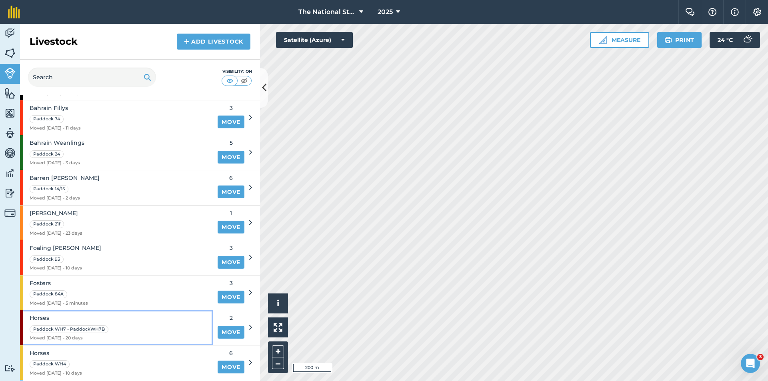
click at [118, 323] on div "Horses Paddock WH7 - PaddockWH7B Moved [DATE] - 20 days" at bounding box center [116, 327] width 193 height 35
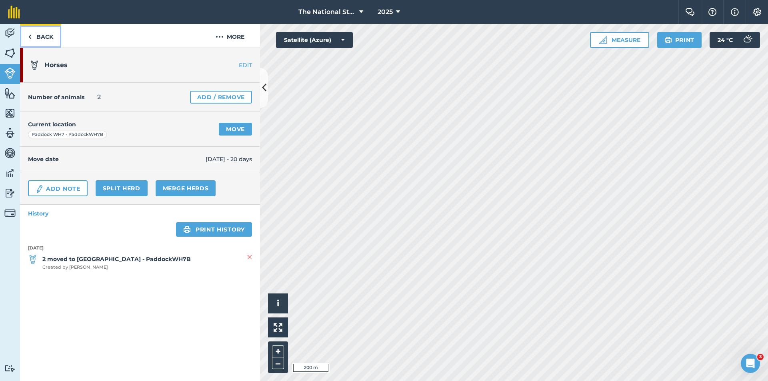
click at [43, 35] on link "Back" at bounding box center [40, 36] width 41 height 24
